Goal: Book appointment/travel/reservation

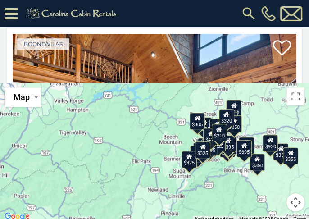
scroll to position [179, 0]
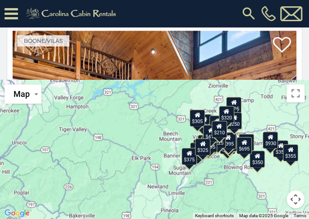
click at [227, 167] on div "$349 $480 $525 $315 $355 $675 $635 $930 $400 $451 $330 $400 $485 $460 $395 $255…" at bounding box center [154, 149] width 309 height 139
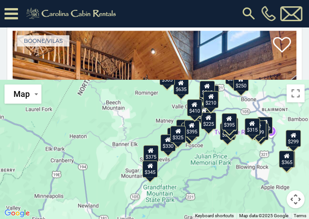
click at [227, 167] on div "$349 $480 $315 $675 $635 $400 $451 $330 $400 $485 $460 $395 $255 $565 $225 $305…" at bounding box center [154, 149] width 309 height 139
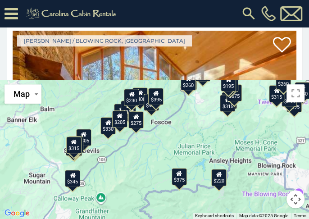
click at [194, 133] on div "$480 $315 $675 $400 $330 $400 $485 $395 $225 $380 $395 $695 $375 $325 $345 $299…" at bounding box center [154, 149] width 309 height 139
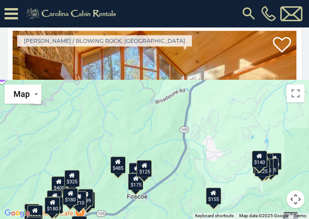
drag, startPoint x: 200, startPoint y: 127, endPoint x: 210, endPoint y: 218, distance: 91.0
click at [210, 218] on div "$480 $315 $400 $330 $485 $325 $275 $205 $190 $230 $175 $195 $199 $175 $125 $200…" at bounding box center [154, 149] width 309 height 139
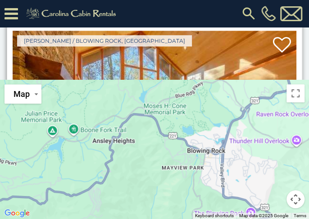
drag, startPoint x: 244, startPoint y: 165, endPoint x: 78, endPoint y: 33, distance: 212.3
click at [78, 33] on main "**********" at bounding box center [154, 80] width 309 height 278
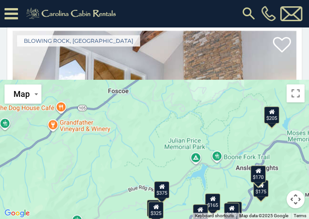
drag, startPoint x: 102, startPoint y: 100, endPoint x: 247, endPoint y: 128, distance: 148.0
click at [247, 128] on div "$375 $220 $275 $175 $345 $165 $199 $205 $250 $170 $150 $170 $139 $180 $175 $375…" at bounding box center [154, 149] width 309 height 139
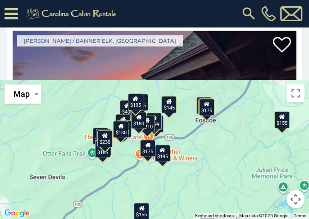
drag, startPoint x: 160, startPoint y: 150, endPoint x: 251, endPoint y: 177, distance: 94.8
click at [251, 177] on div "$400 $330 $325 $375 $275 $205 $220 $230 $175 $195 $199 $175 $165 $210 $210 $155…" at bounding box center [154, 149] width 309 height 139
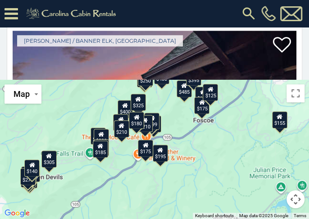
click at [199, 144] on div "$400 $330 $400 $485 $395 $375 $325 $275 $230 $305 $205 $436 $300 $315 $270 $190…" at bounding box center [154, 149] width 309 height 139
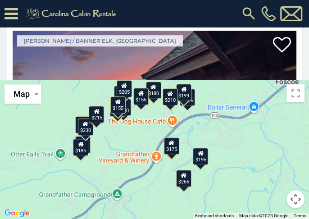
drag, startPoint x: 199, startPoint y: 145, endPoint x: 279, endPoint y: 131, distance: 81.3
click at [279, 131] on div "$400 $275 $205 $230 $195 $199 $175 $210 $210 $175 $240 $185 $180 $180 $170 $145…" at bounding box center [154, 149] width 309 height 139
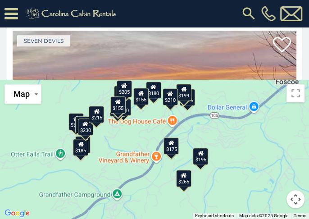
click at [201, 162] on div "$195" at bounding box center [200, 155] width 15 height 17
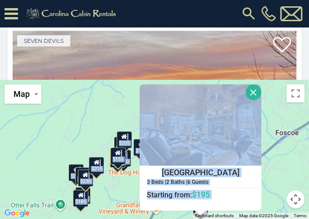
click at [250, 92] on button "Close" at bounding box center [253, 92] width 16 height 16
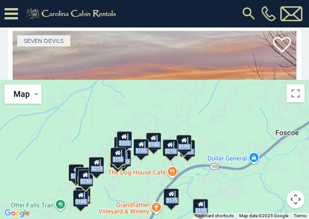
click at [227, 140] on div "$330 $275 $205 $230 $195 $199 $210 $210 $175 $240 $185 $180 $180 $230 $205 $265…" at bounding box center [154, 149] width 309 height 139
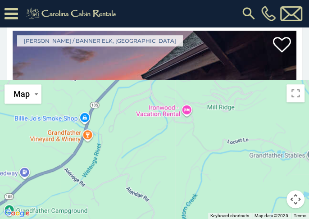
drag, startPoint x: 235, startPoint y: 166, endPoint x: 238, endPoint y: 18, distance: 148.5
click at [238, 18] on body "**********" at bounding box center [154, 20] width 309 height 398
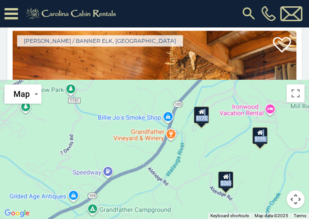
drag, startPoint x: 210, startPoint y: 144, endPoint x: 295, endPoint y: 150, distance: 84.8
click at [295, 150] on div "$195 $175 $265" at bounding box center [154, 149] width 309 height 139
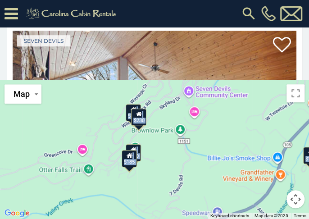
drag, startPoint x: 243, startPoint y: 156, endPoint x: 353, endPoint y: 196, distance: 117.4
click at [308, 196] on html "**********" at bounding box center [154, 20] width 309 height 398
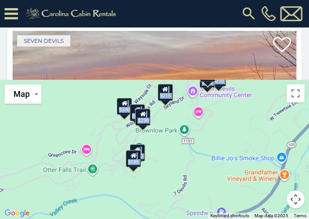
click at [252, 133] on div "$330 $230 $210 $240 $185 $180 $230 $215 $155" at bounding box center [154, 149] width 309 height 139
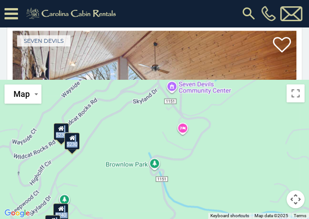
drag, startPoint x: 247, startPoint y: 132, endPoint x: 287, endPoint y: 166, distance: 52.4
click at [287, 166] on div "$230 $240 $185 $230" at bounding box center [154, 149] width 309 height 139
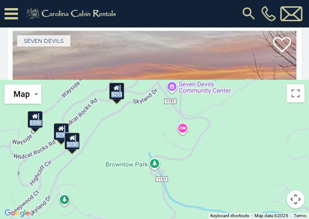
click at [278, 126] on div "$330 $230 $230 $215" at bounding box center [154, 149] width 309 height 139
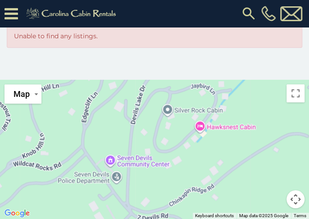
drag, startPoint x: 215, startPoint y: 97, endPoint x: 261, endPoint y: 203, distance: 115.7
click at [261, 203] on div at bounding box center [154, 149] width 309 height 139
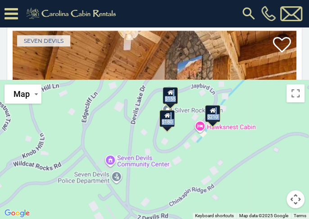
click at [229, 145] on div "$210 $180 $155" at bounding box center [154, 149] width 309 height 139
click at [218, 127] on div "$210 $180 $155" at bounding box center [154, 149] width 309 height 139
click at [197, 127] on div "$210 $180 $155" at bounding box center [154, 149] width 309 height 139
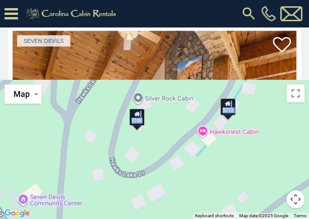
click at [138, 96] on div "$210 $180" at bounding box center [154, 149] width 309 height 139
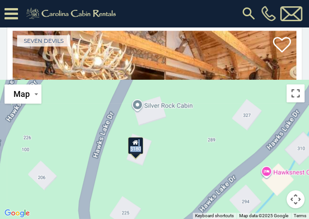
click at [298, 95] on button "Toggle fullscreen view" at bounding box center [295, 93] width 18 height 18
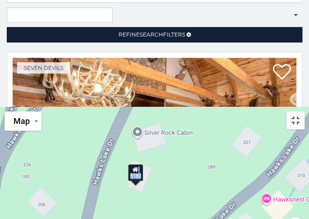
scroll to position [3, 0]
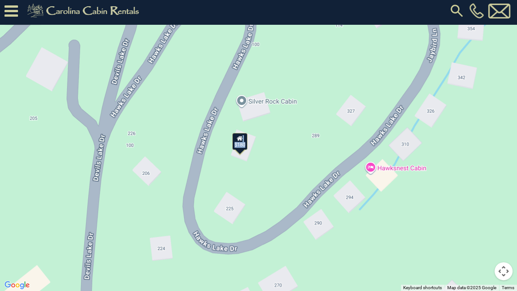
click at [308, 16] on button "Toggle fullscreen view" at bounding box center [503, 13] width 18 height 18
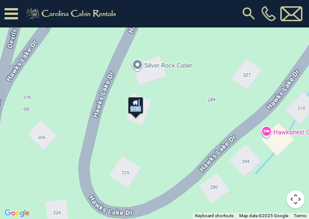
scroll to position [118, 0]
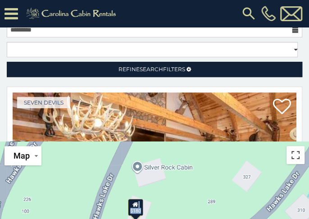
click at [303, 161] on button "Toggle fullscreen view" at bounding box center [295, 155] width 18 height 18
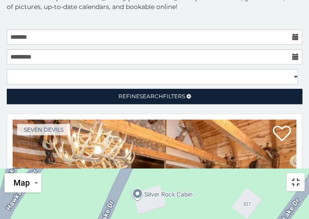
scroll to position [3, 0]
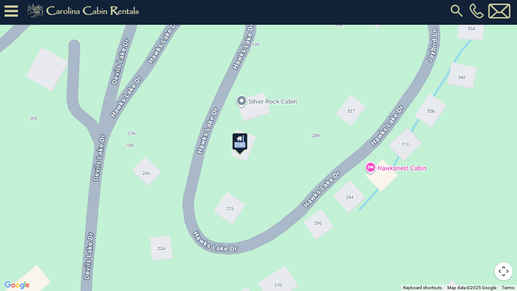
click at [308, 218] on div "$180" at bounding box center [258, 145] width 517 height 291
click at [20, 18] on span "Map" at bounding box center [21, 13] width 16 height 9
click at [23, 28] on li "Satellite" at bounding box center [31, 33] width 52 height 16
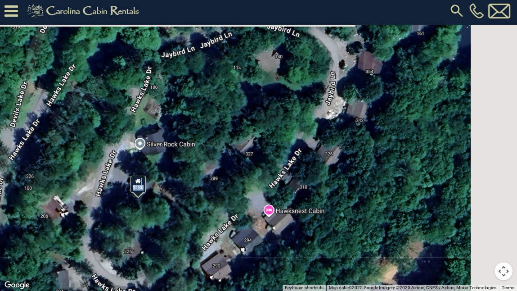
drag, startPoint x: 329, startPoint y: 130, endPoint x: 209, endPoint y: 175, distance: 128.8
click at [209, 175] on div "$180" at bounding box center [258, 145] width 517 height 291
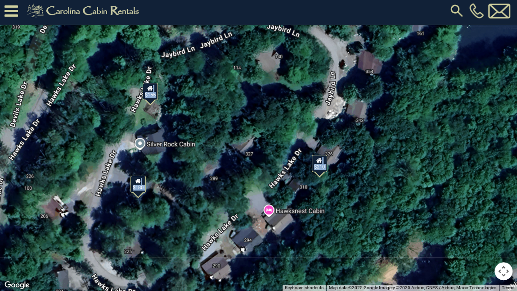
click at [308, 17] on button "Toggle fullscreen view" at bounding box center [503, 13] width 18 height 18
